Goal: Information Seeking & Learning: Find contact information

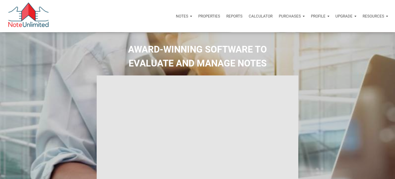
select select
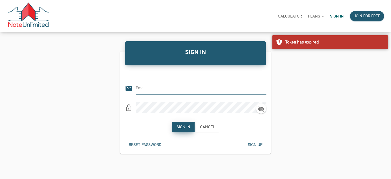
type input "[EMAIL_ADDRESS][DOMAIN_NAME]"
click at [181, 126] on div "Sign in" at bounding box center [184, 127] width 14 height 6
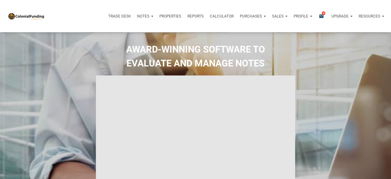
type input "Introduction to new features"
select select
click at [320, 16] on icon "email" at bounding box center [321, 16] width 6 height 6
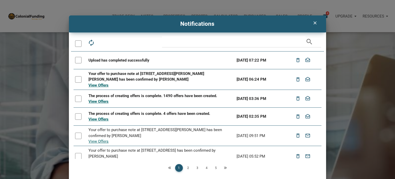
click at [326, 16] on div "clear Notifications autorenew delete_outline drafts email search Upload has com…" at bounding box center [197, 98] width 395 height 166
click at [309, 24] on div "clear" at bounding box center [314, 23] width 13 height 10
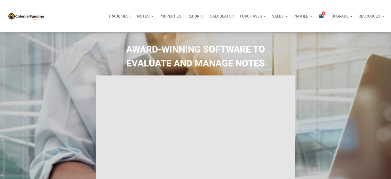
click at [320, 17] on icon "email" at bounding box center [321, 16] width 6 height 6
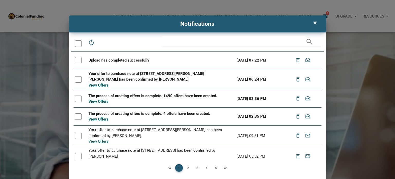
click at [313, 22] on icon "clear" at bounding box center [315, 22] width 6 height 5
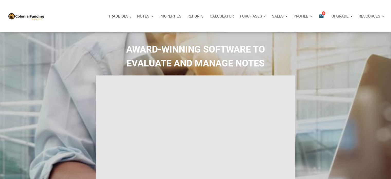
click at [298, 16] on p "Profile" at bounding box center [301, 16] width 15 height 5
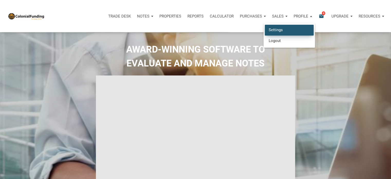
click at [271, 29] on link "Settings" at bounding box center [289, 30] width 49 height 11
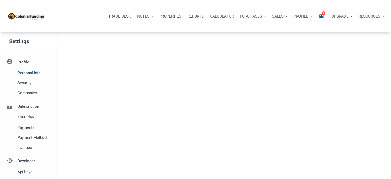
type input "SOUTHLAKE"
select select
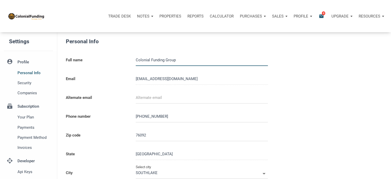
type input "0000000"
select select
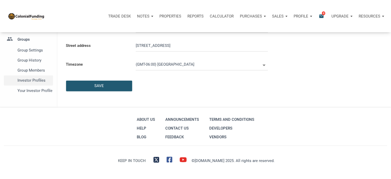
click at [29, 79] on span "Investor Profiles" at bounding box center [33, 80] width 33 height 6
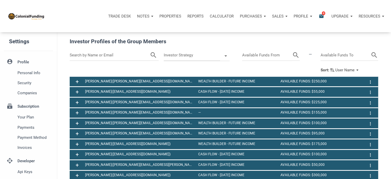
click at [77, 55] on input "text" at bounding box center [110, 55] width 80 height 11
type input "[PERSON_NAME]"
click at [146, 55] on icon "search" at bounding box center [147, 55] width 8 height 11
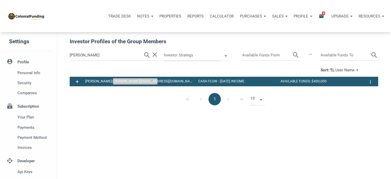
drag, startPoint x: 117, startPoint y: 81, endPoint x: 168, endPoint y: 85, distance: 50.5
click at [168, 85] on div "[PERSON_NAME] ([PERSON_NAME][EMAIL_ADDRESS][DOMAIN_NAME]) Cash Flow - [DATE] In…" at bounding box center [224, 81] width 278 height 7
copy span "[PERSON_NAME][EMAIL_ADDRESS][DOMAIN_NAME]"
